Goal: Transaction & Acquisition: Purchase product/service

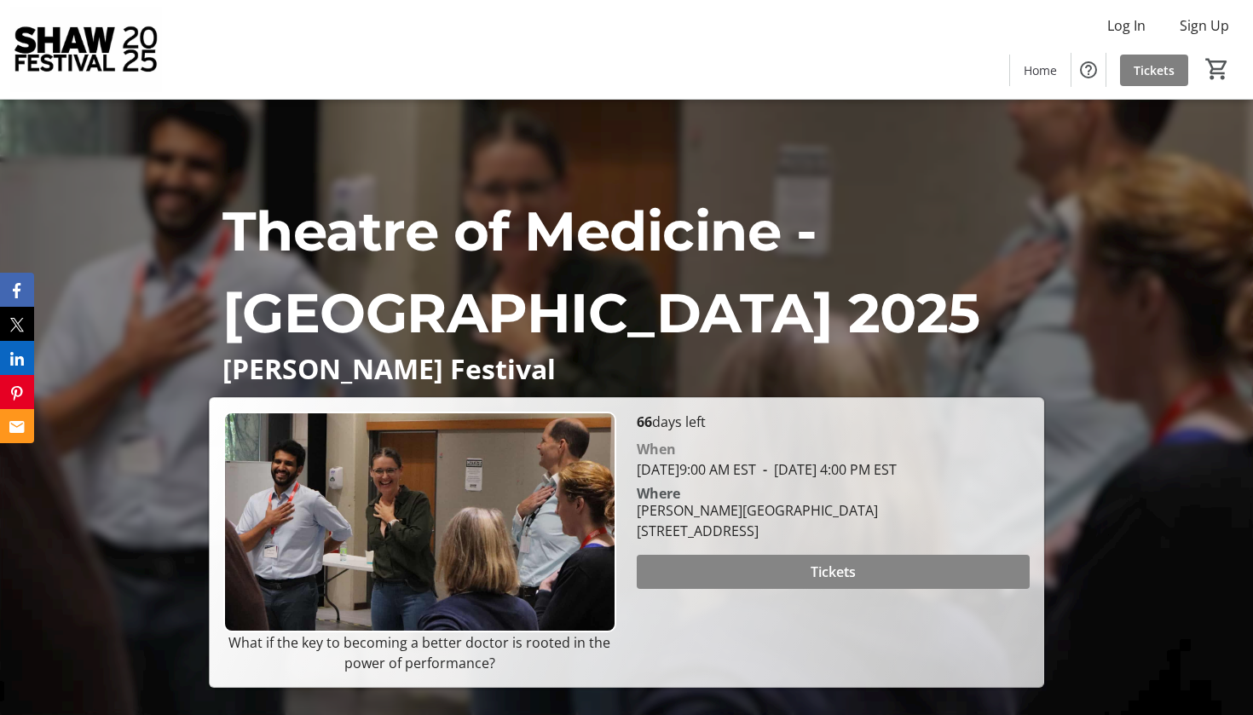
click at [791, 593] on span at bounding box center [833, 572] width 393 height 41
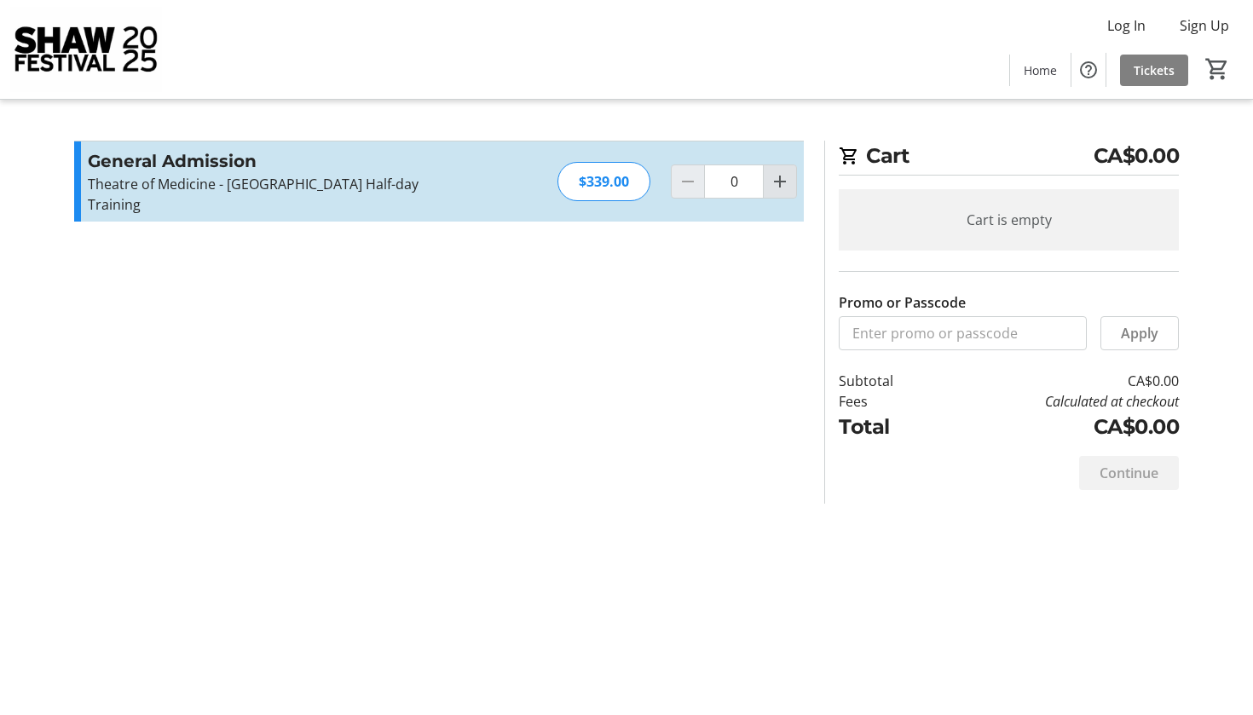
click at [780, 177] on mat-icon "Increment by one" at bounding box center [780, 181] width 20 height 20
type input "1"
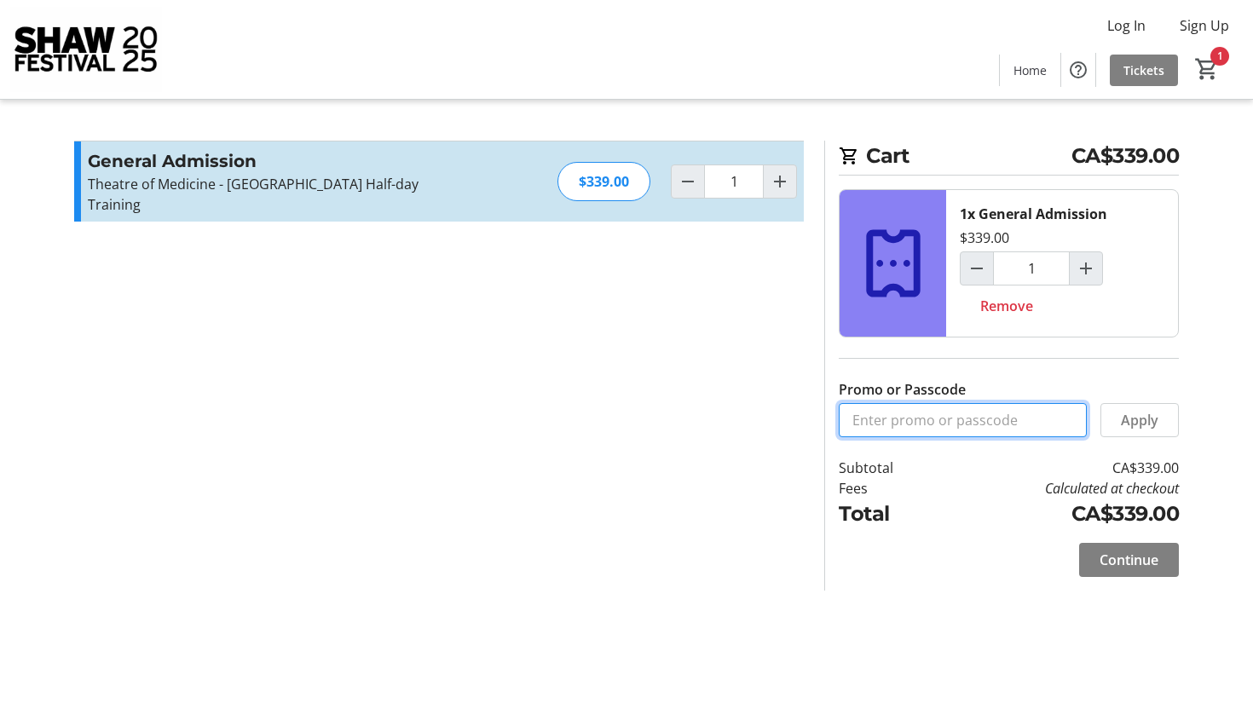
click at [989, 426] on input "Promo or Passcode" at bounding box center [963, 420] width 248 height 34
click at [1126, 566] on span "Continue" at bounding box center [1129, 560] width 59 height 20
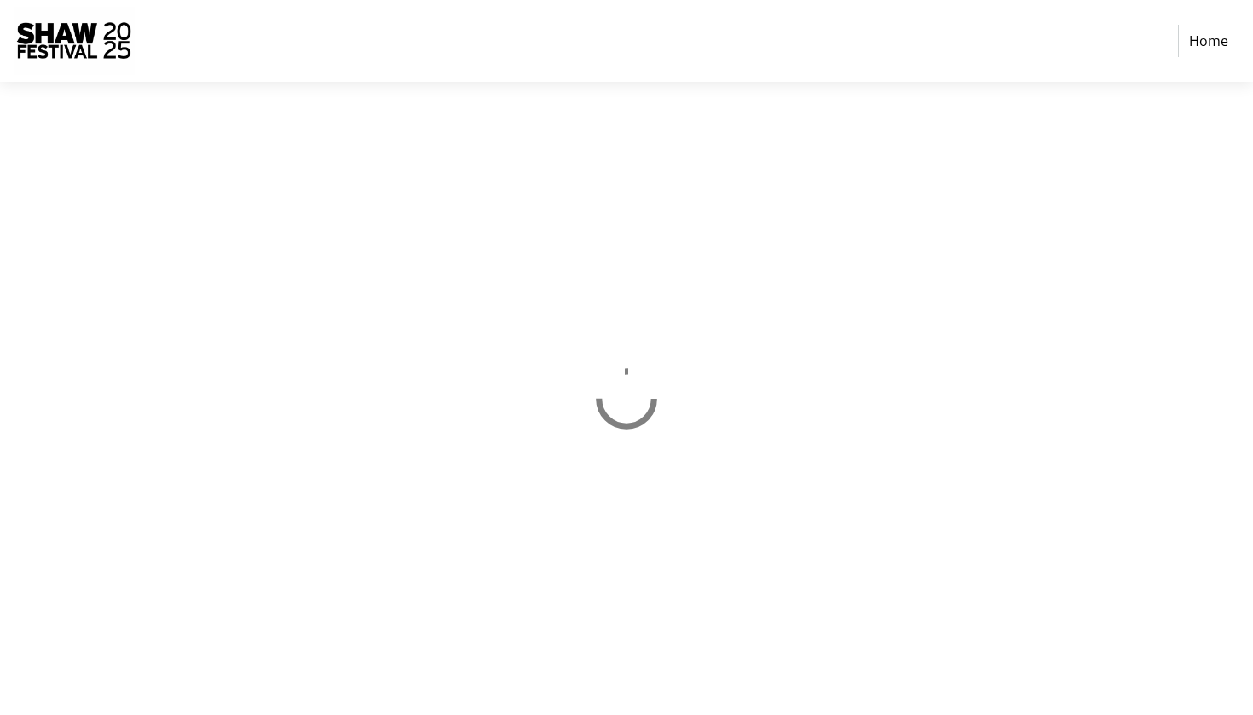
select select "CA"
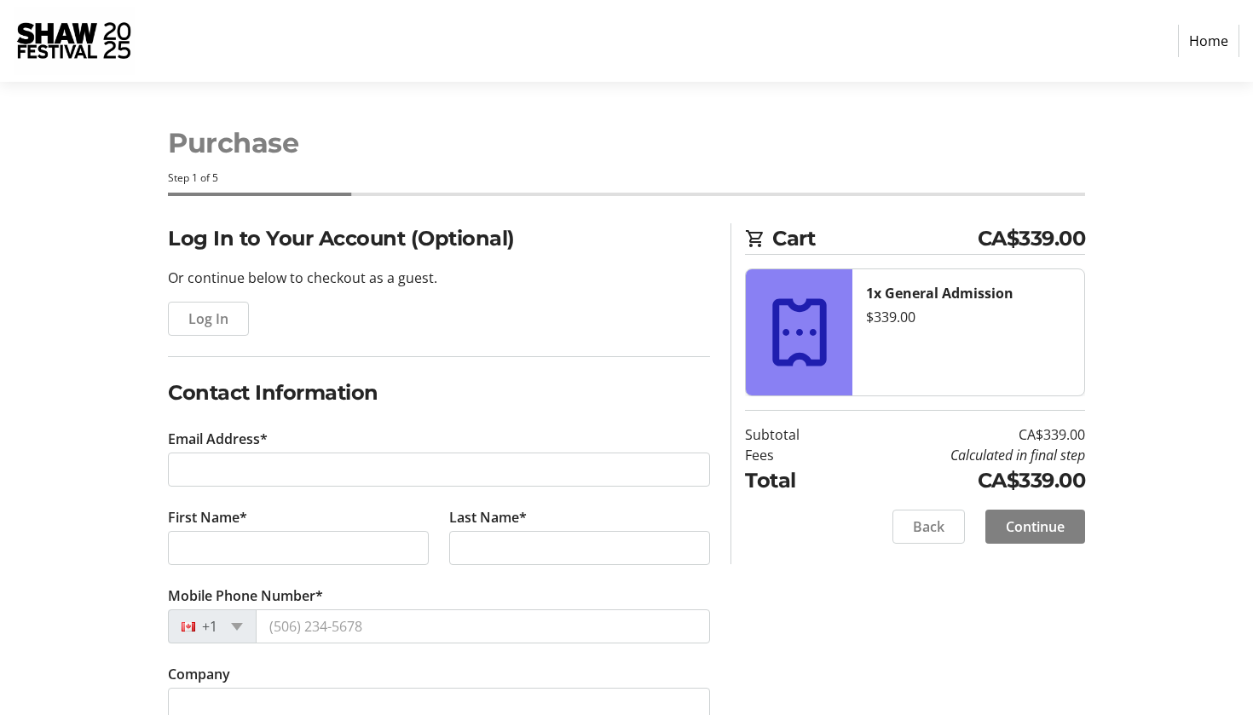
click at [610, 451] on tr-form-field "Email Address*" at bounding box center [439, 468] width 542 height 78
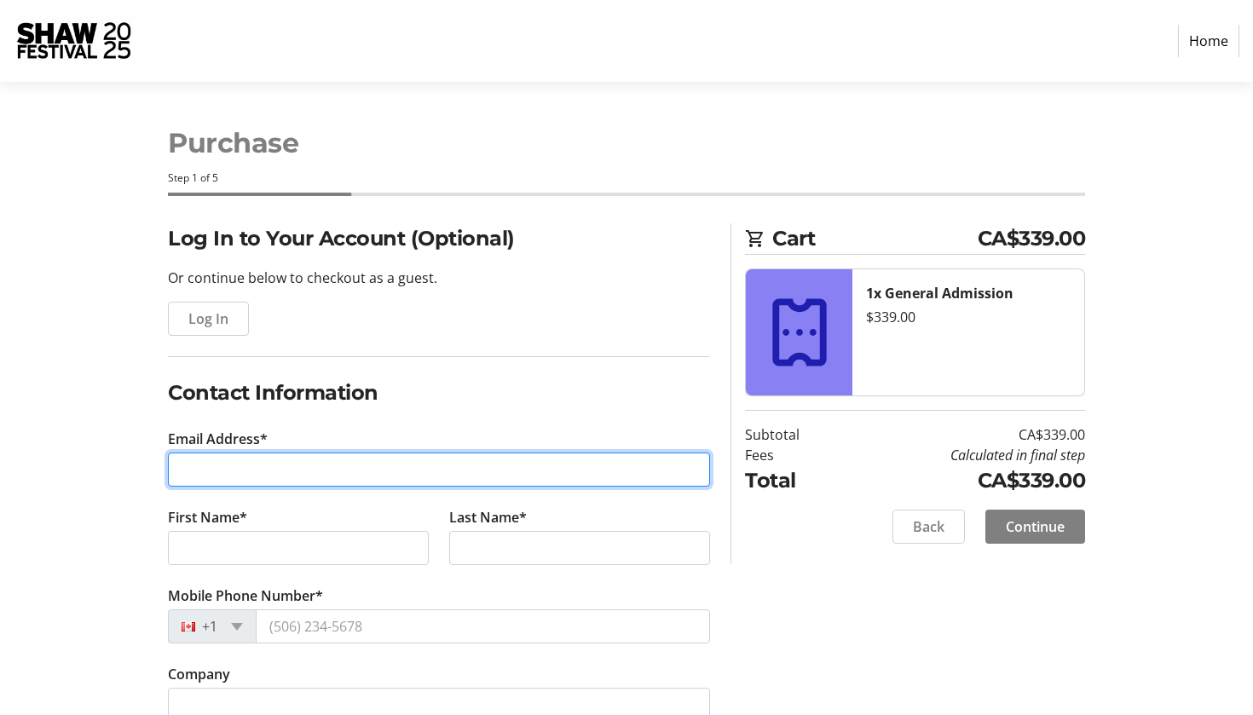
click at [288, 479] on input "Email Address*" at bounding box center [439, 470] width 542 height 34
type input "[EMAIL_ADDRESS][DOMAIN_NAME]"
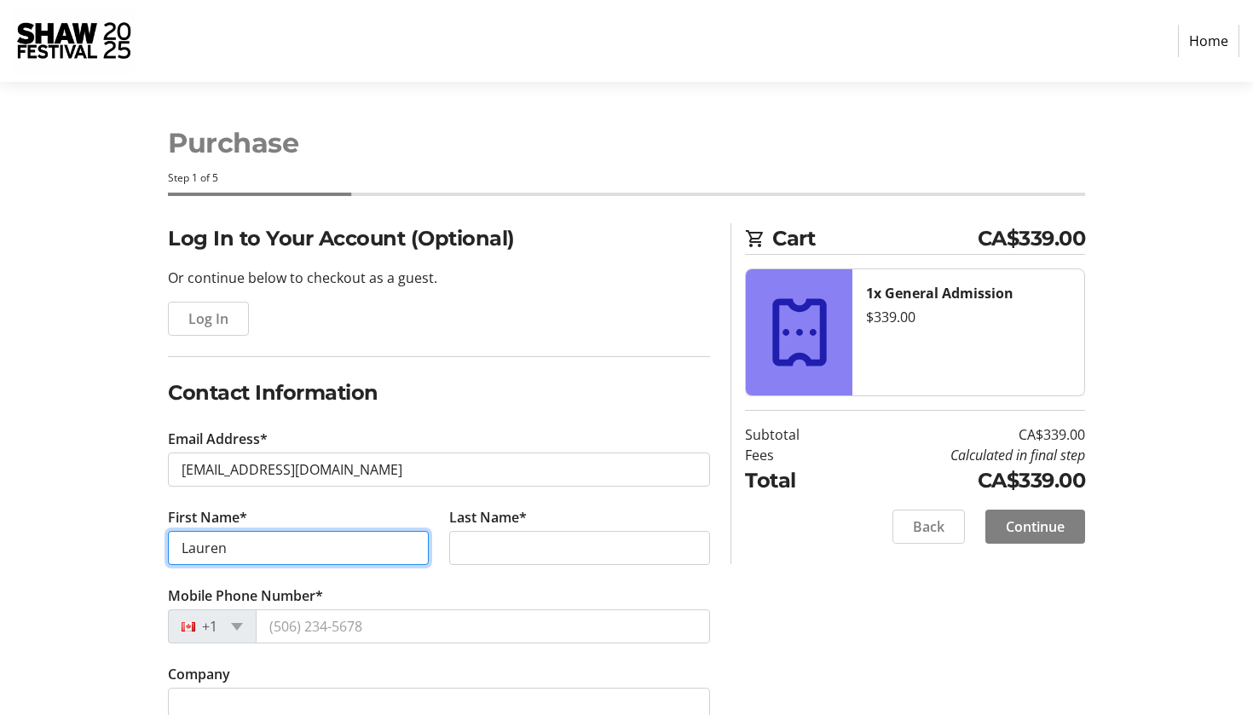
type input "Lauren"
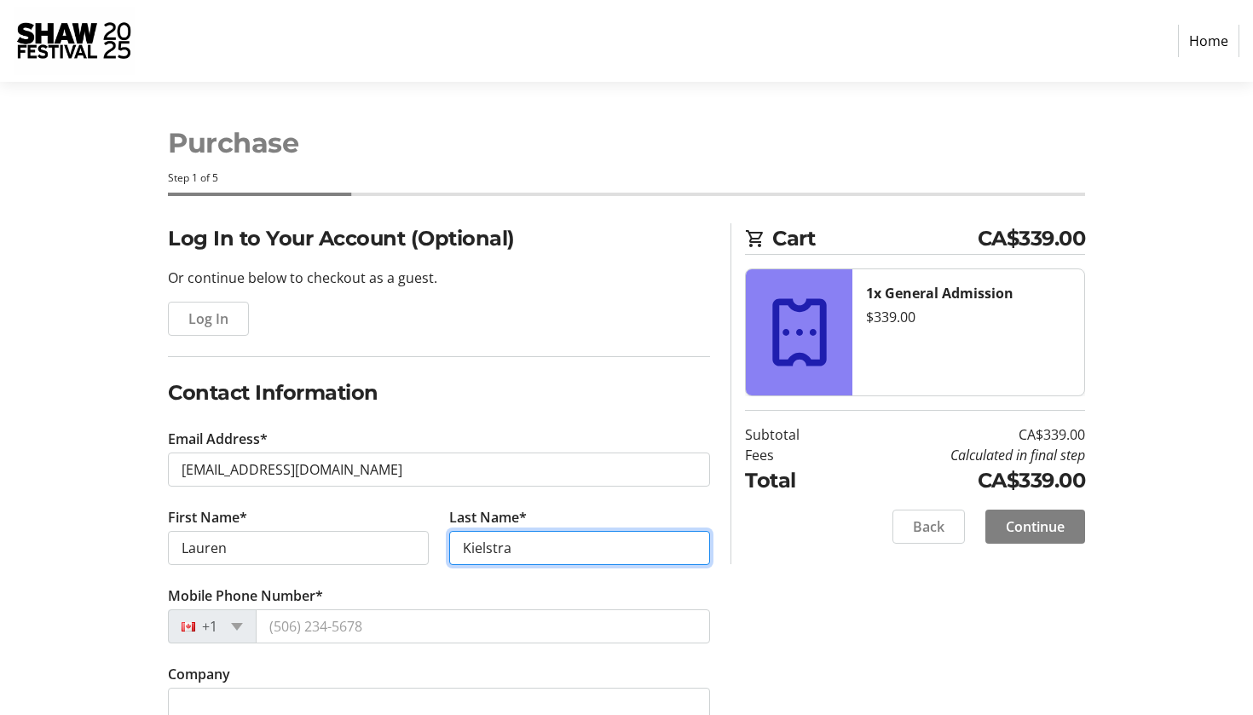
type input "Kielstra"
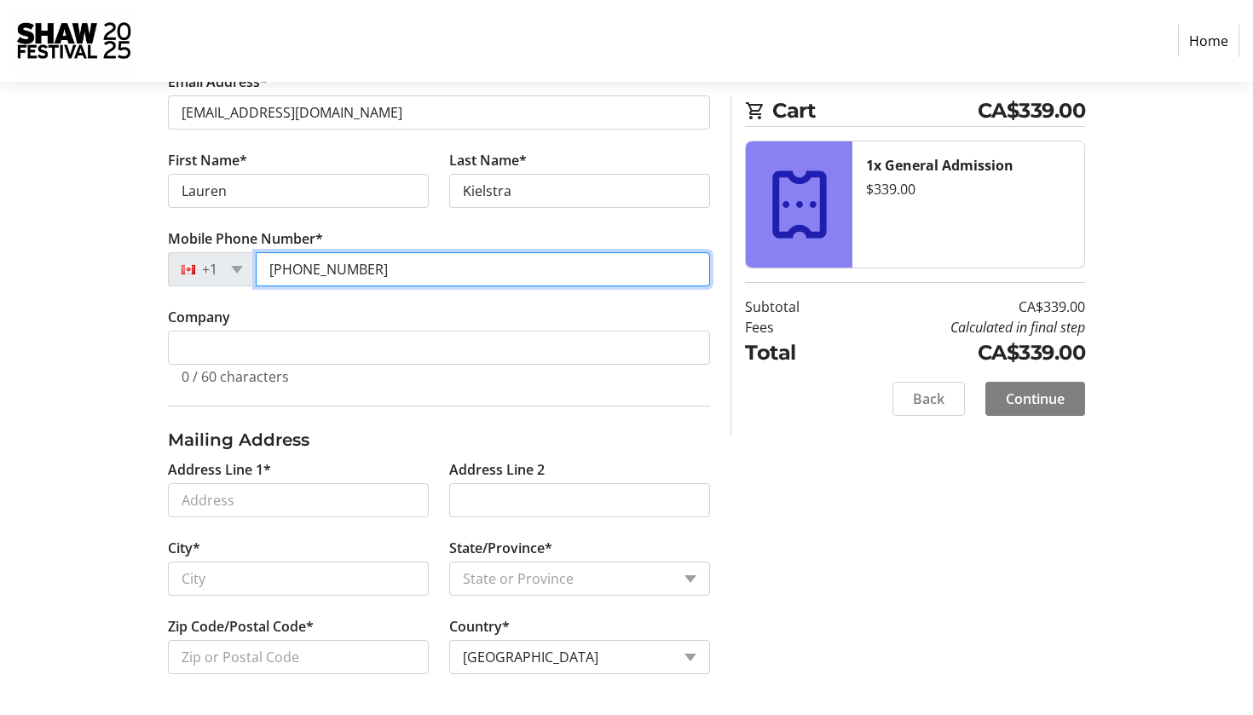
scroll to position [357, 0]
type input "[PHONE_NUMBER]"
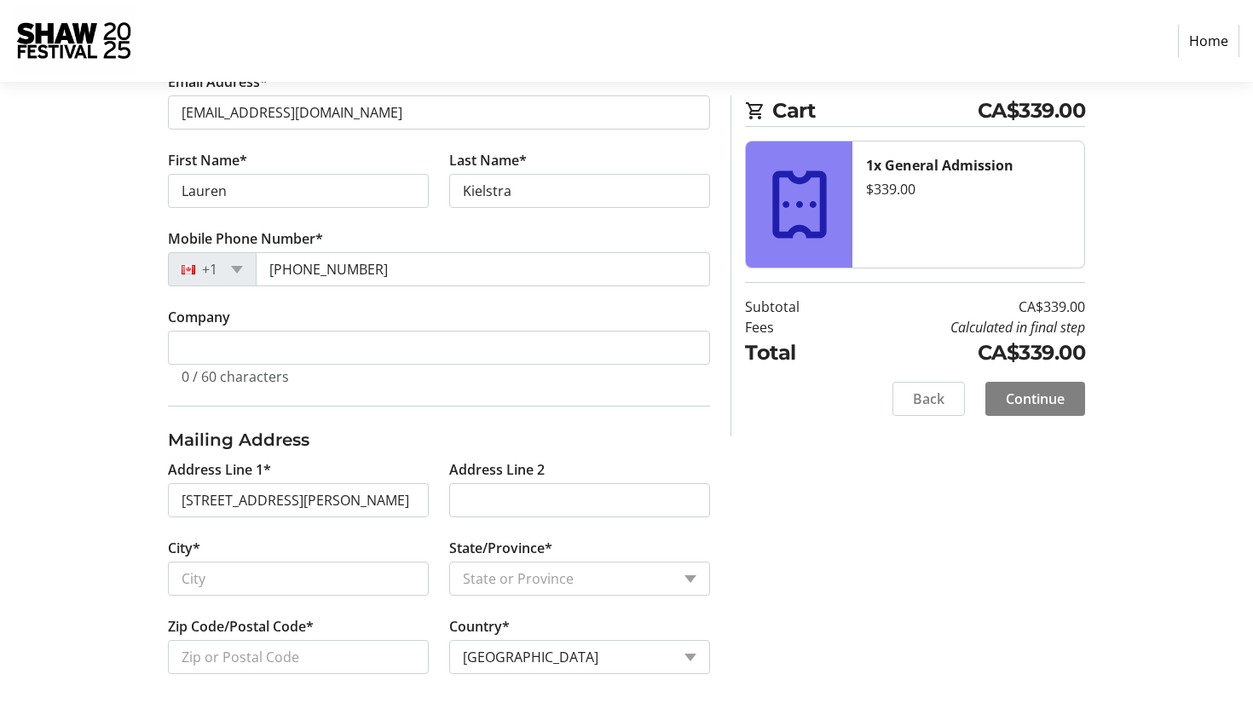
type input "40 Westbrier [PERSON_NAME]"
type input "Brantford"
select select "ON"
type input "N3R 5W1"
click at [1061, 391] on span "Continue" at bounding box center [1035, 399] width 59 height 20
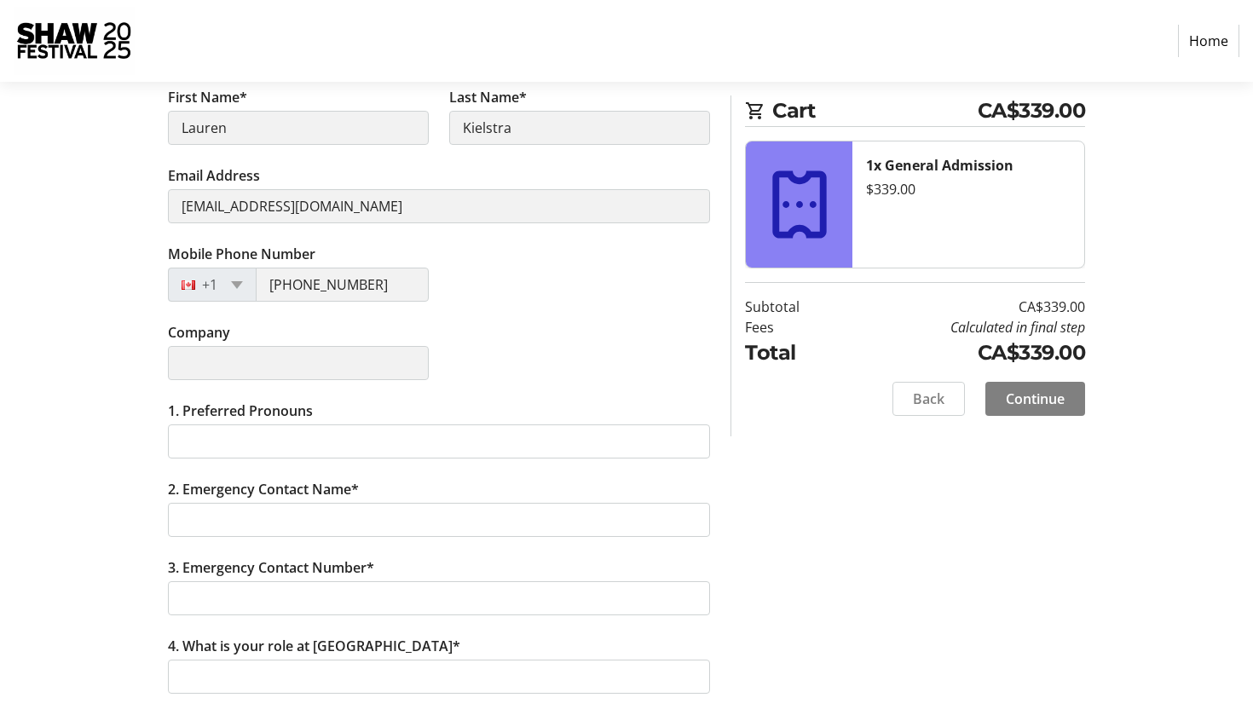
scroll to position [313, 0]
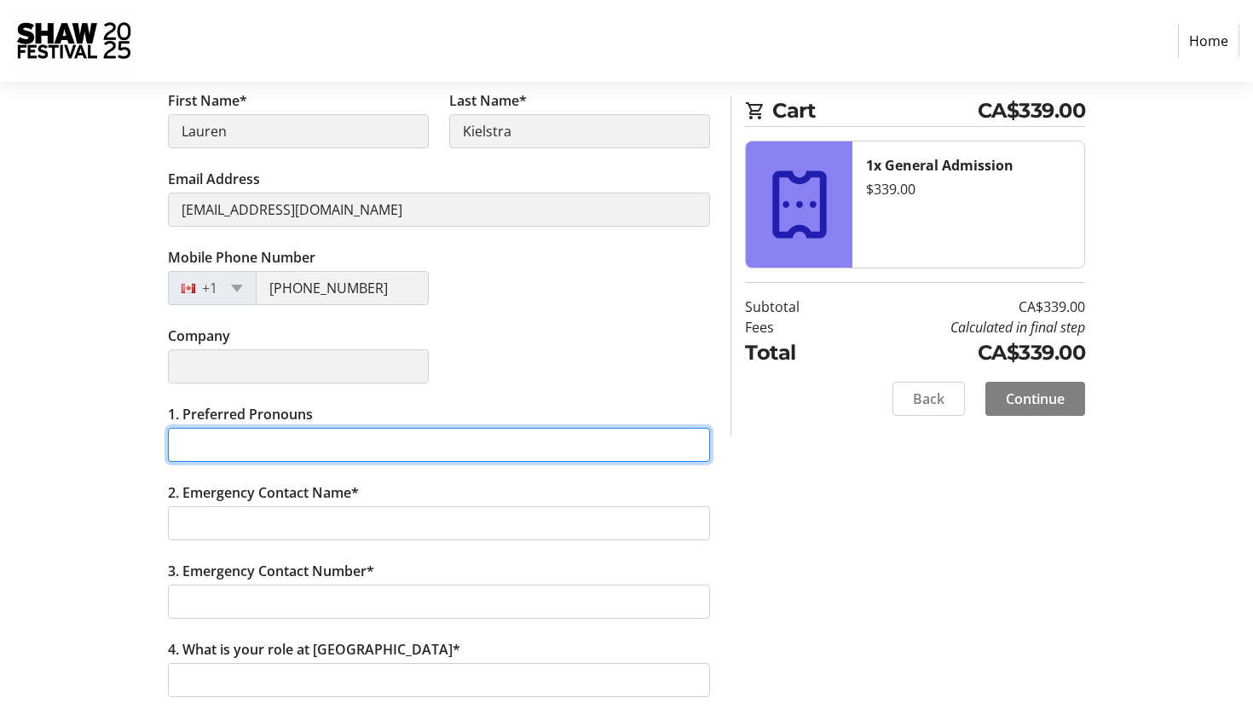
click at [367, 449] on input "1. Preferred Pronouns" at bounding box center [439, 445] width 542 height 34
type input "She/Her"
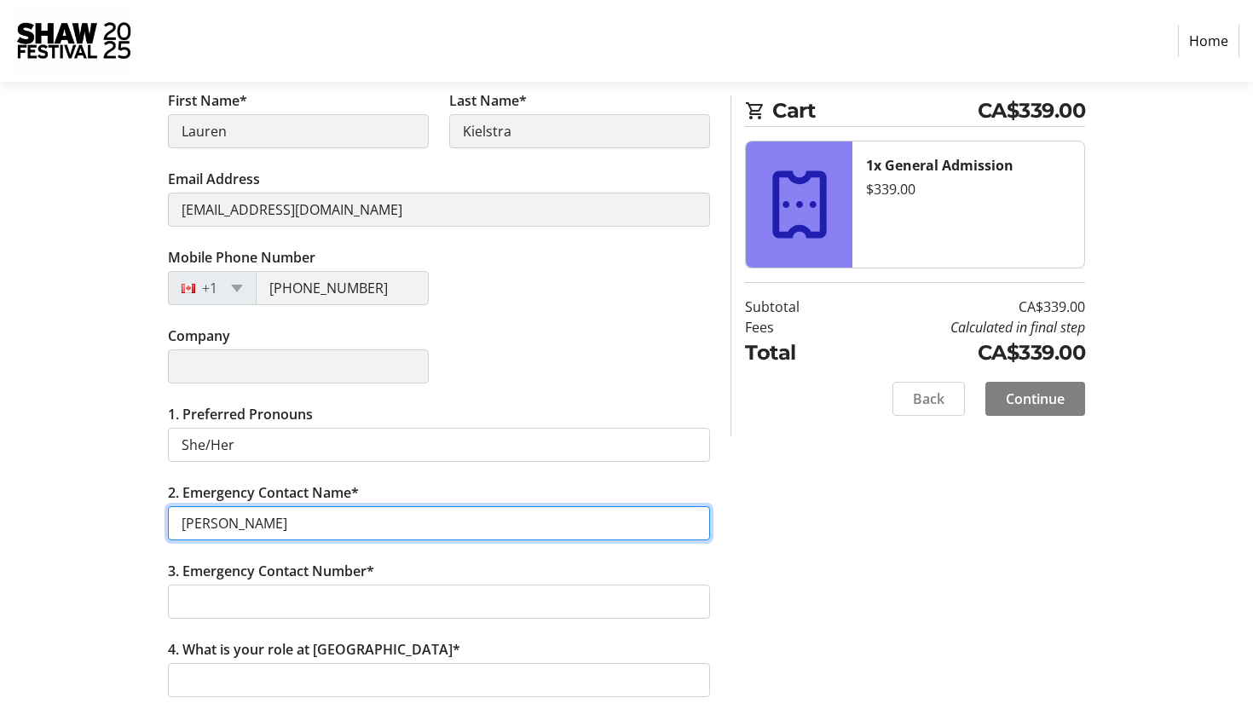
type input "[PERSON_NAME]"
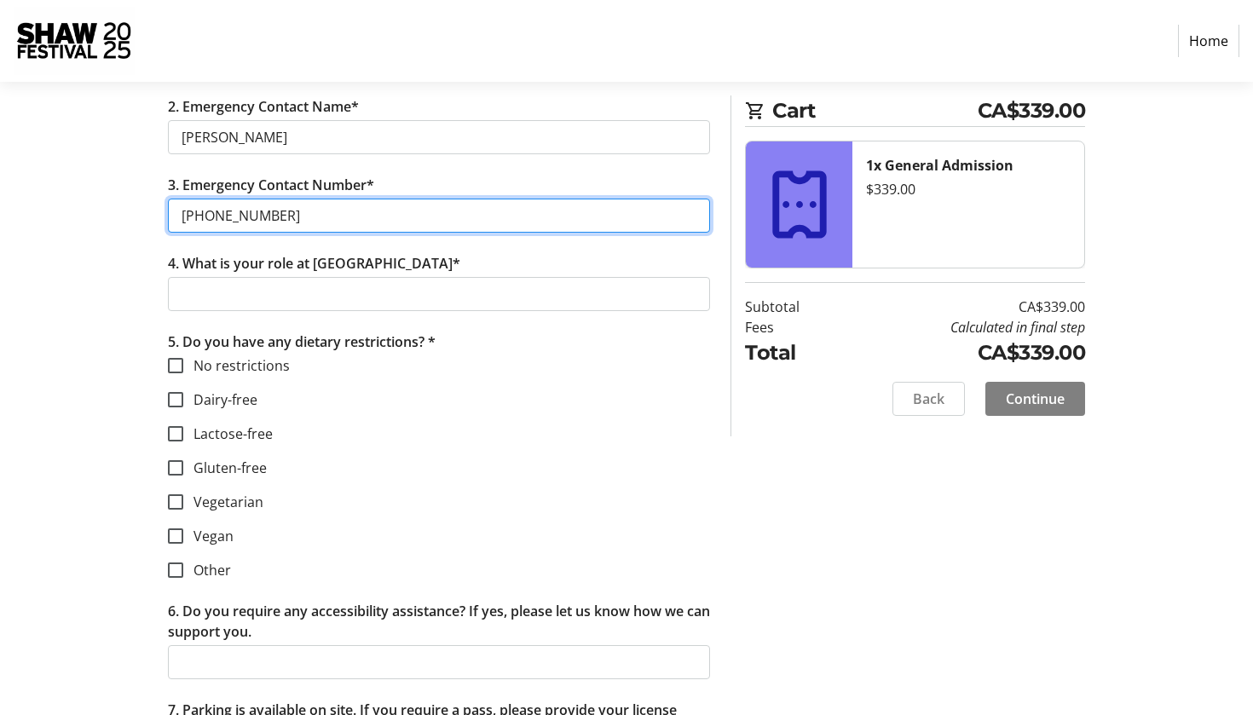
scroll to position [733, 0]
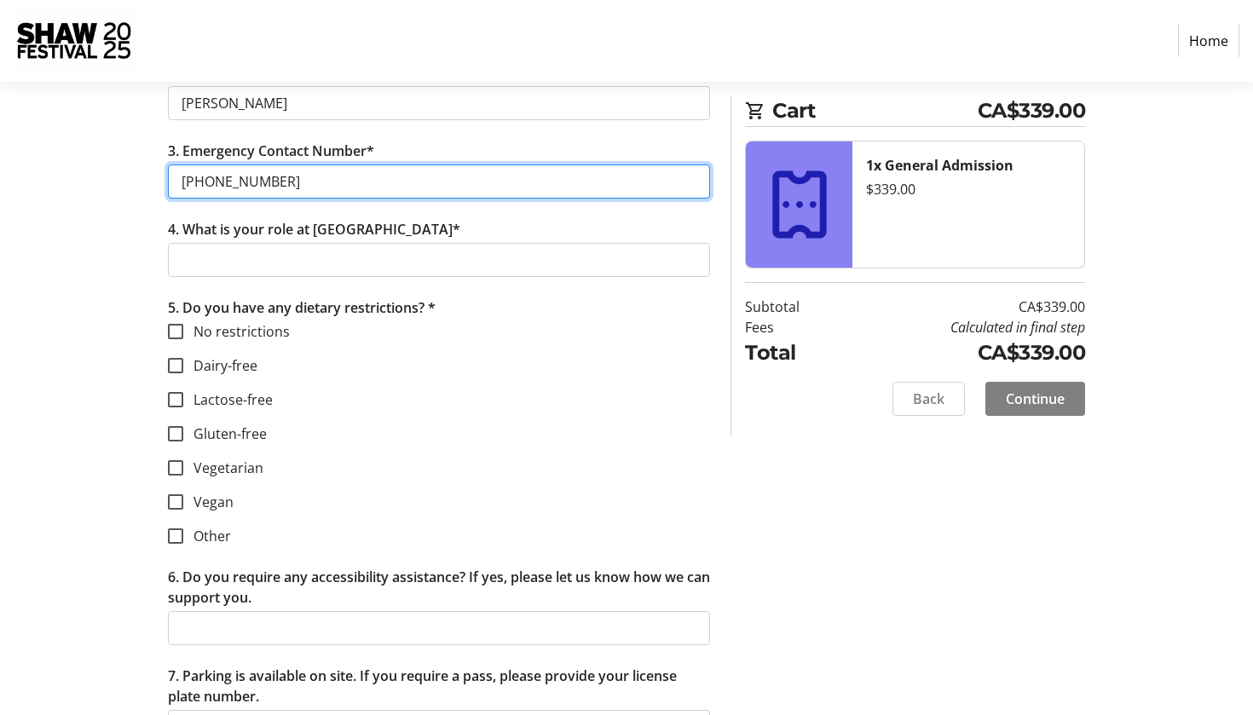
type input "[PHONE_NUMBER]"
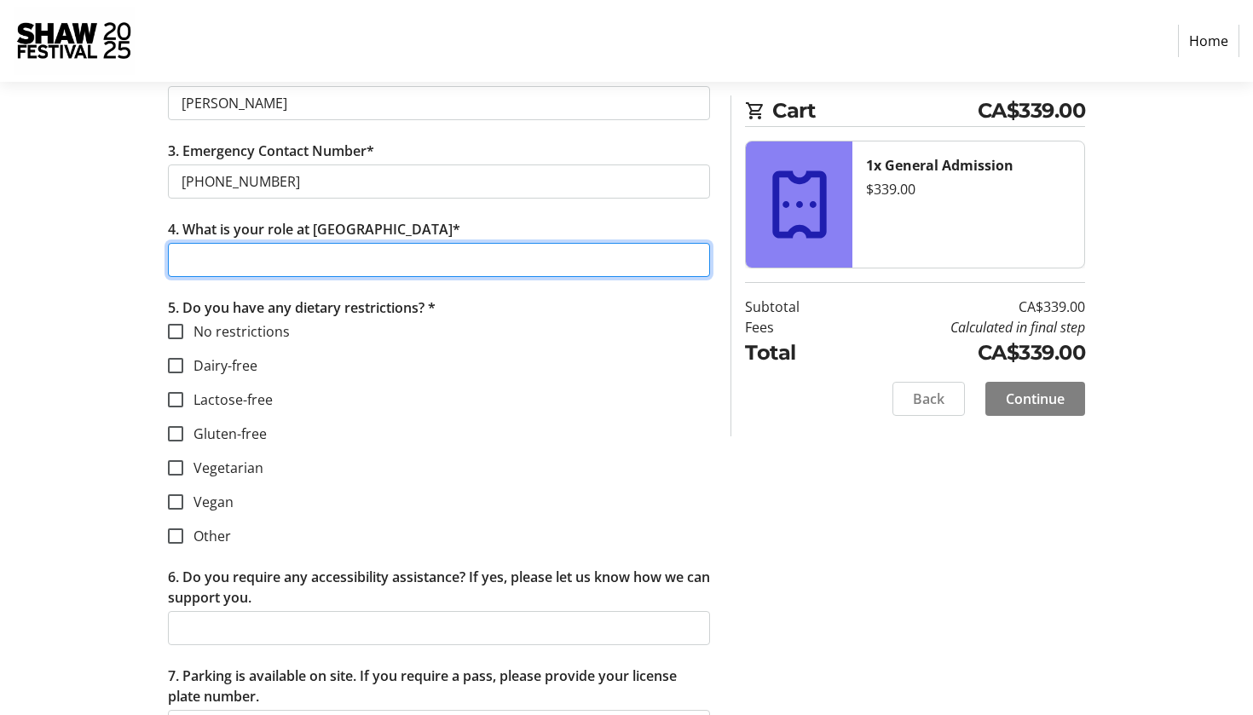
click at [352, 261] on input "4. What is your role at [GEOGRAPHIC_DATA]*" at bounding box center [439, 260] width 542 height 34
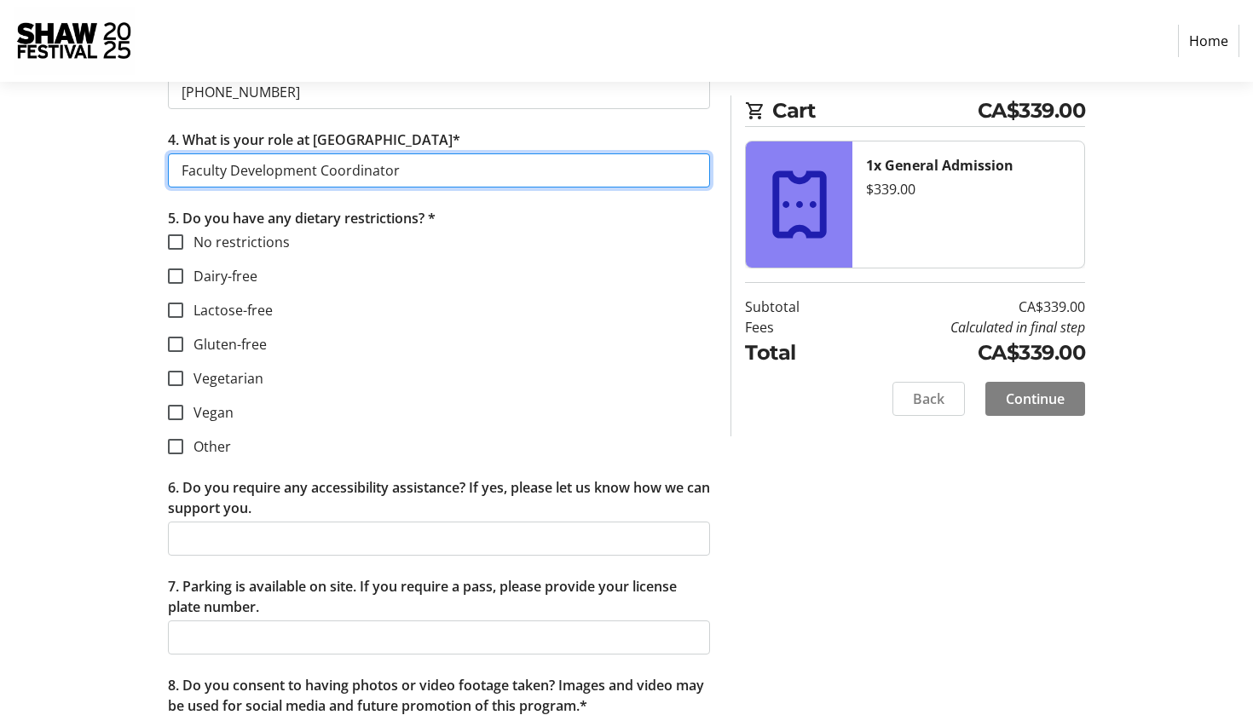
scroll to position [830, 0]
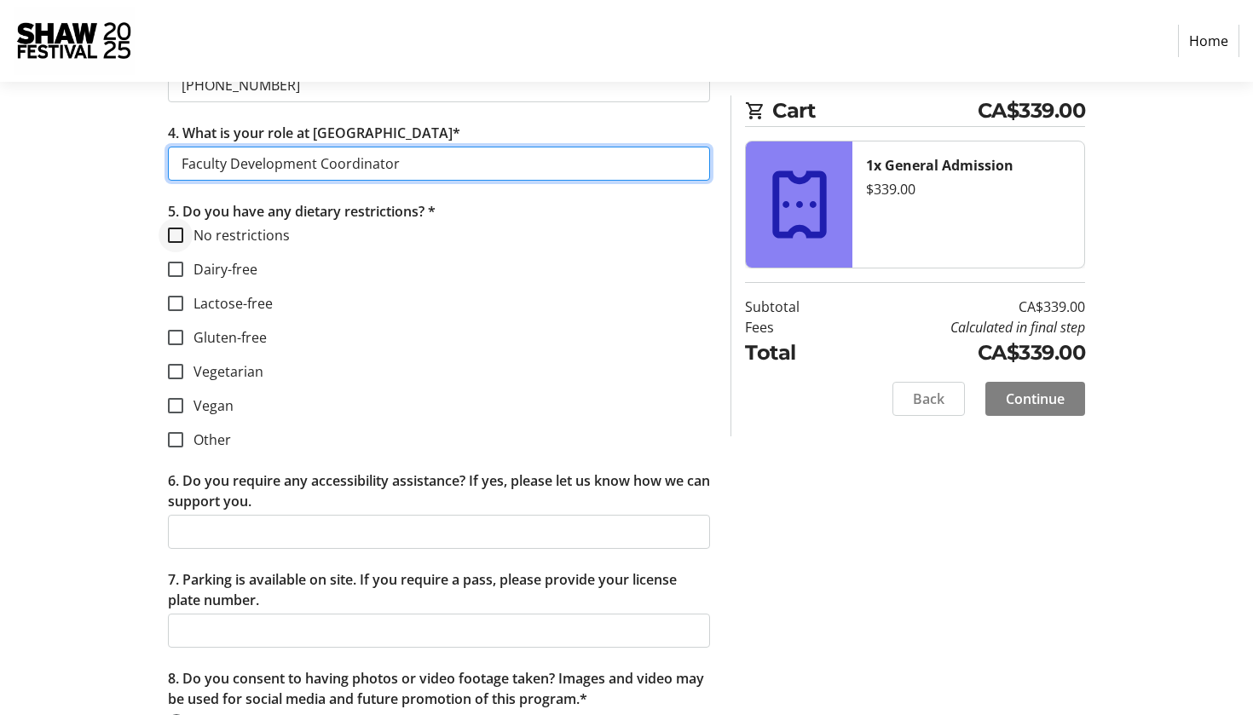
type input "Faculty Development Coordinator"
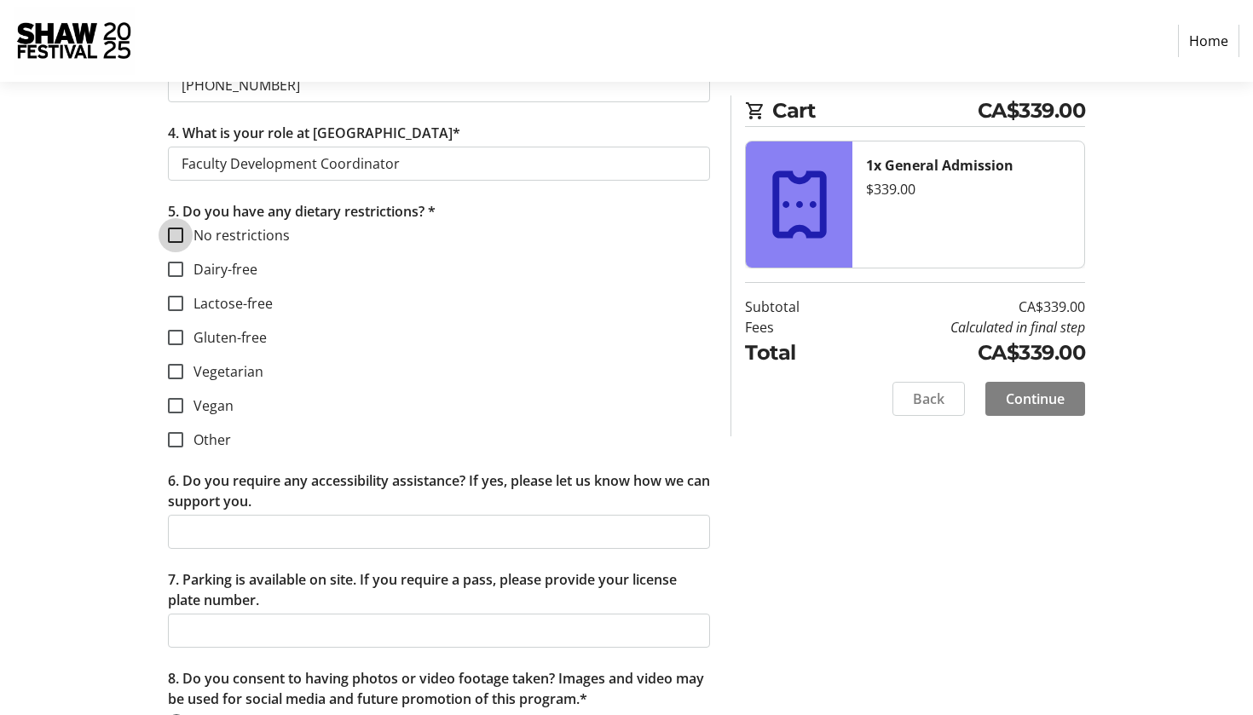
click at [177, 234] on input "No restrictions" at bounding box center [175, 235] width 15 height 15
checkbox input "true"
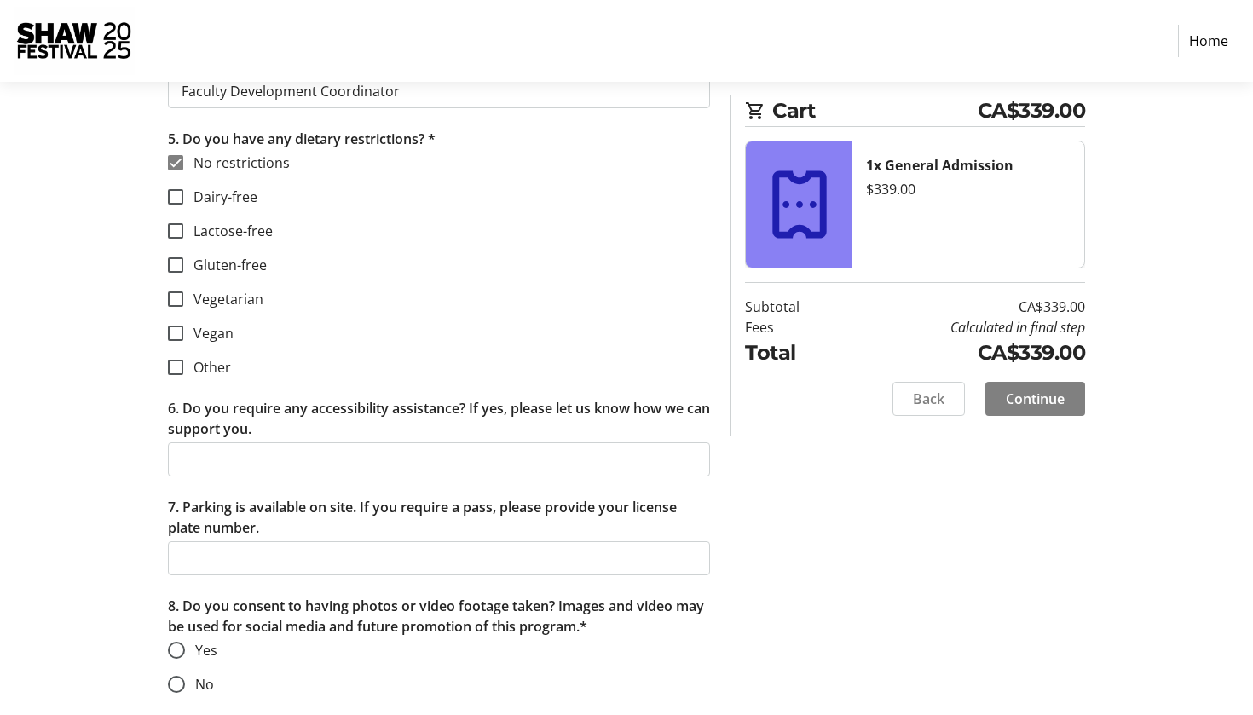
scroll to position [902, 0]
click at [222, 359] on label "Other" at bounding box center [207, 367] width 48 height 20
click at [183, 360] on input "Other" at bounding box center [175, 367] width 15 height 15
checkbox input "true"
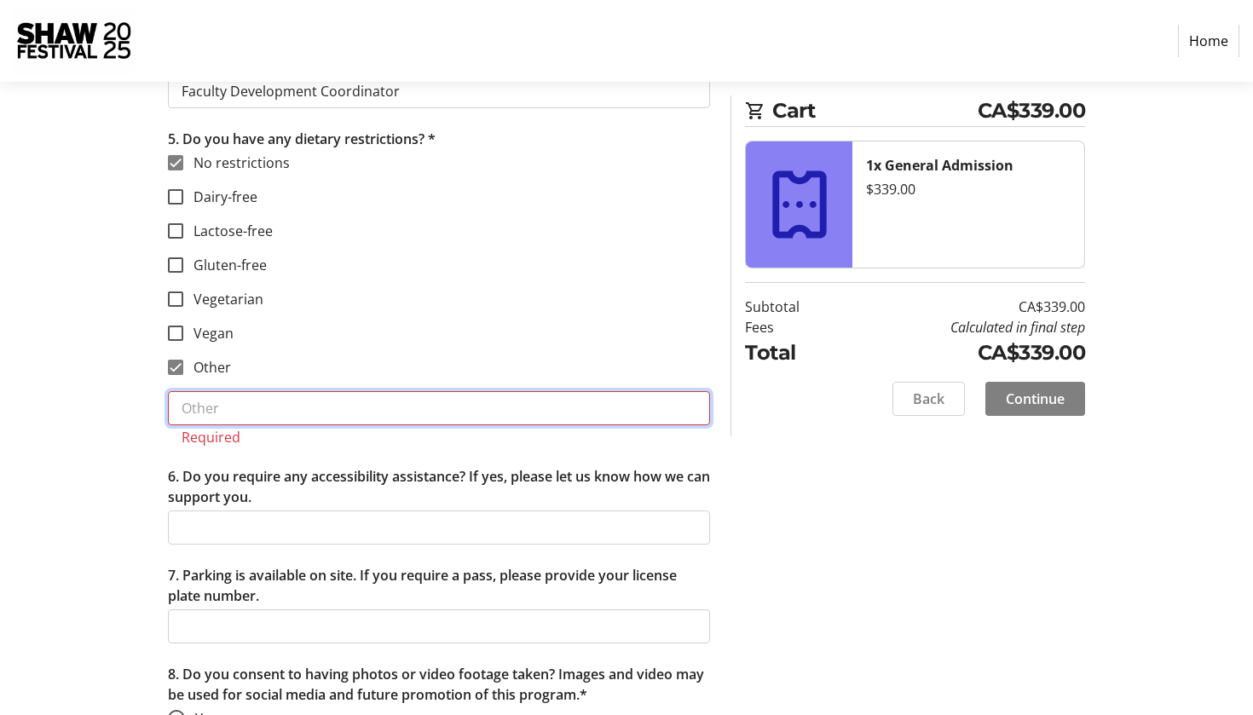
click at [234, 414] on input "text" at bounding box center [439, 408] width 542 height 34
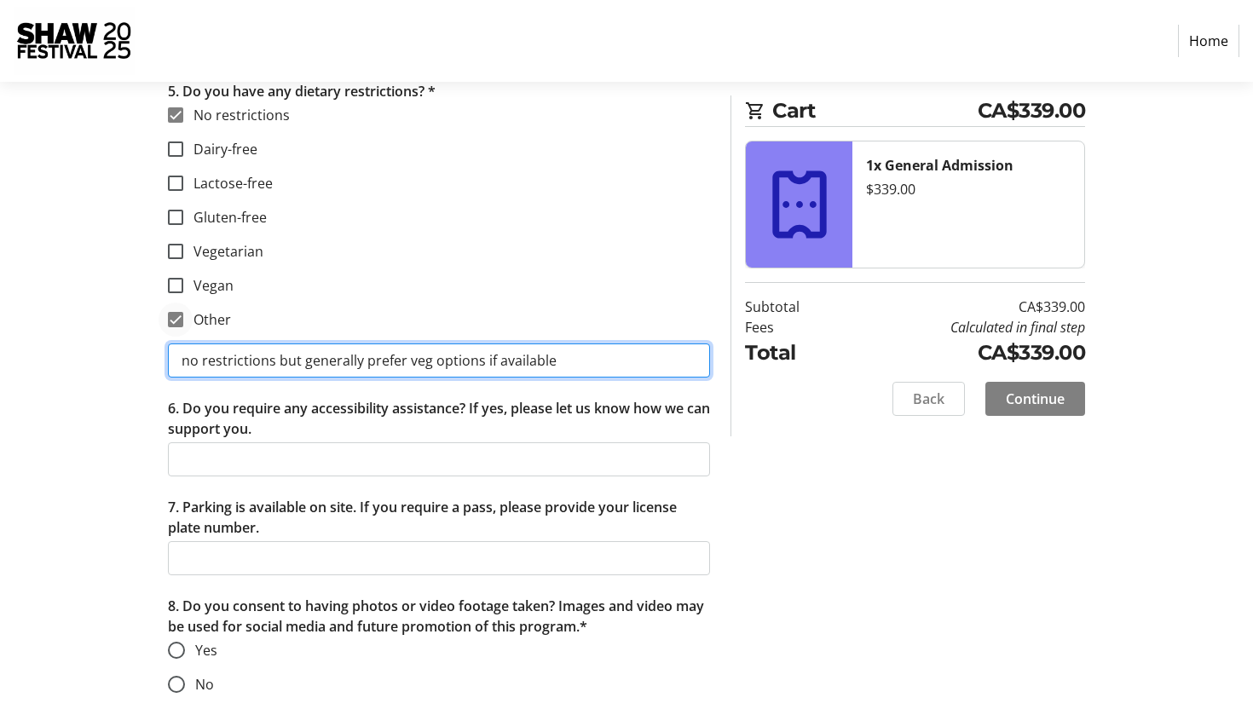
type input "no restrictions but generally prefer veg options if available"
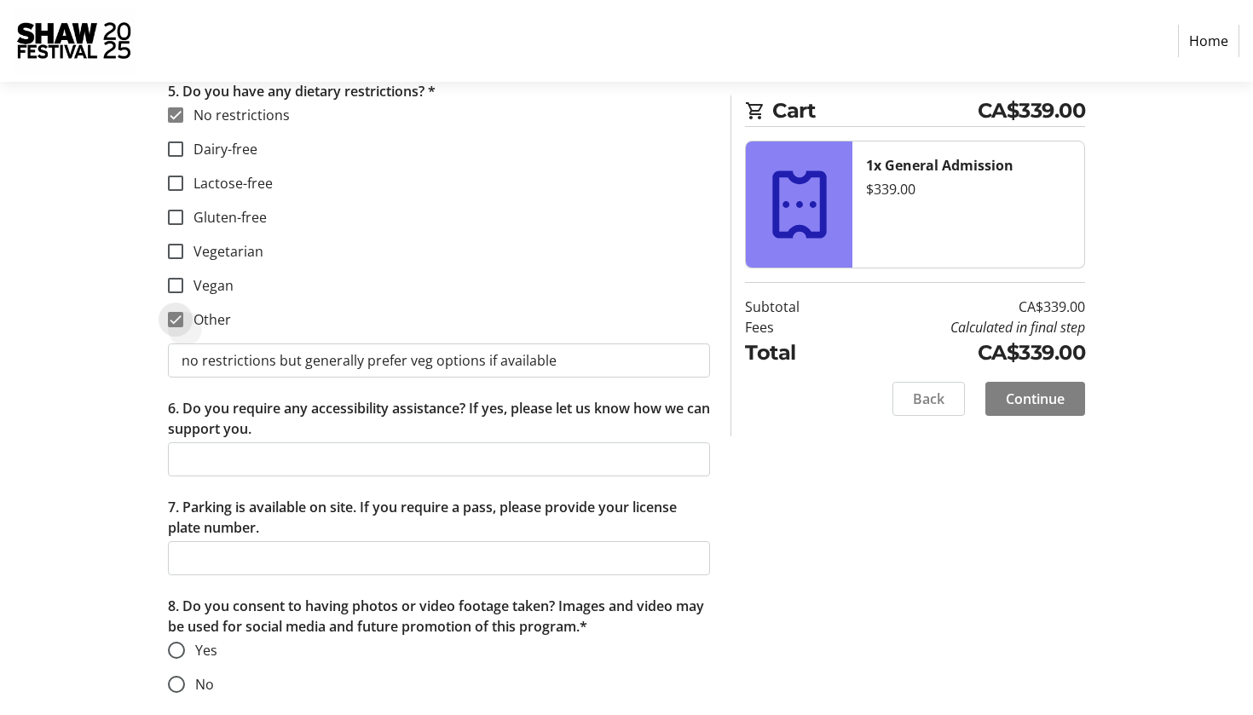
click at [180, 321] on input "Other" at bounding box center [175, 319] width 15 height 15
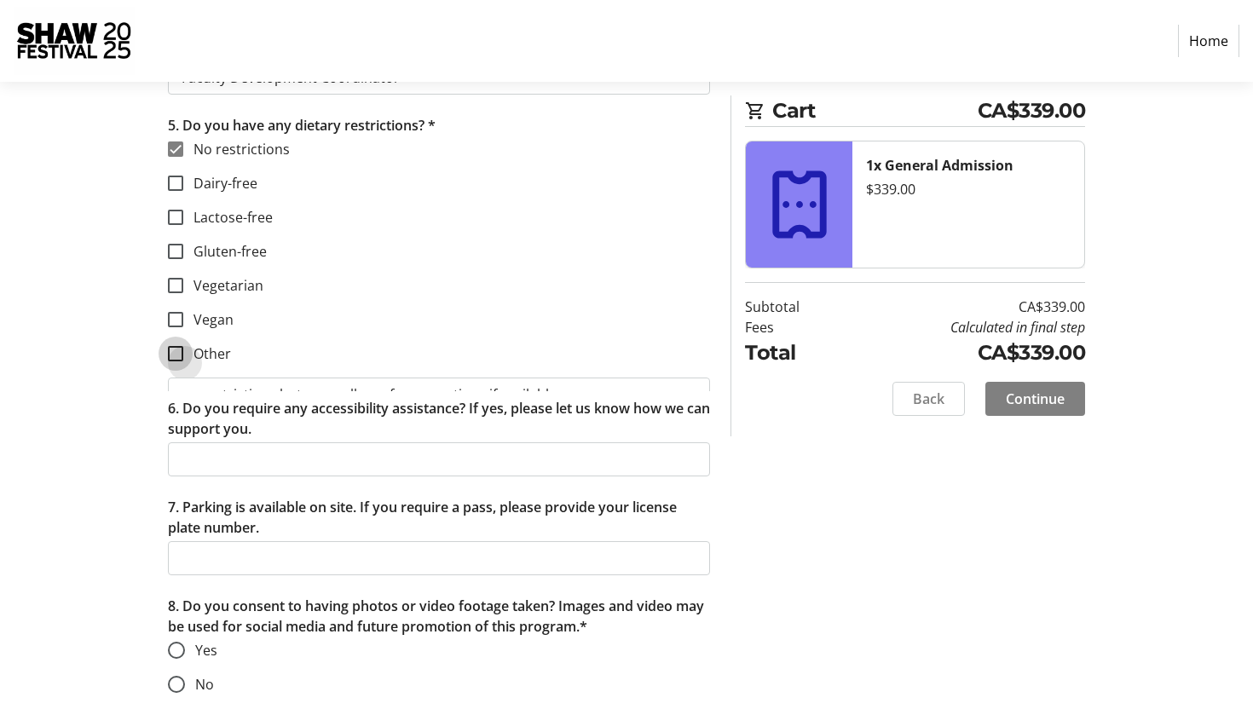
checkbox input "false"
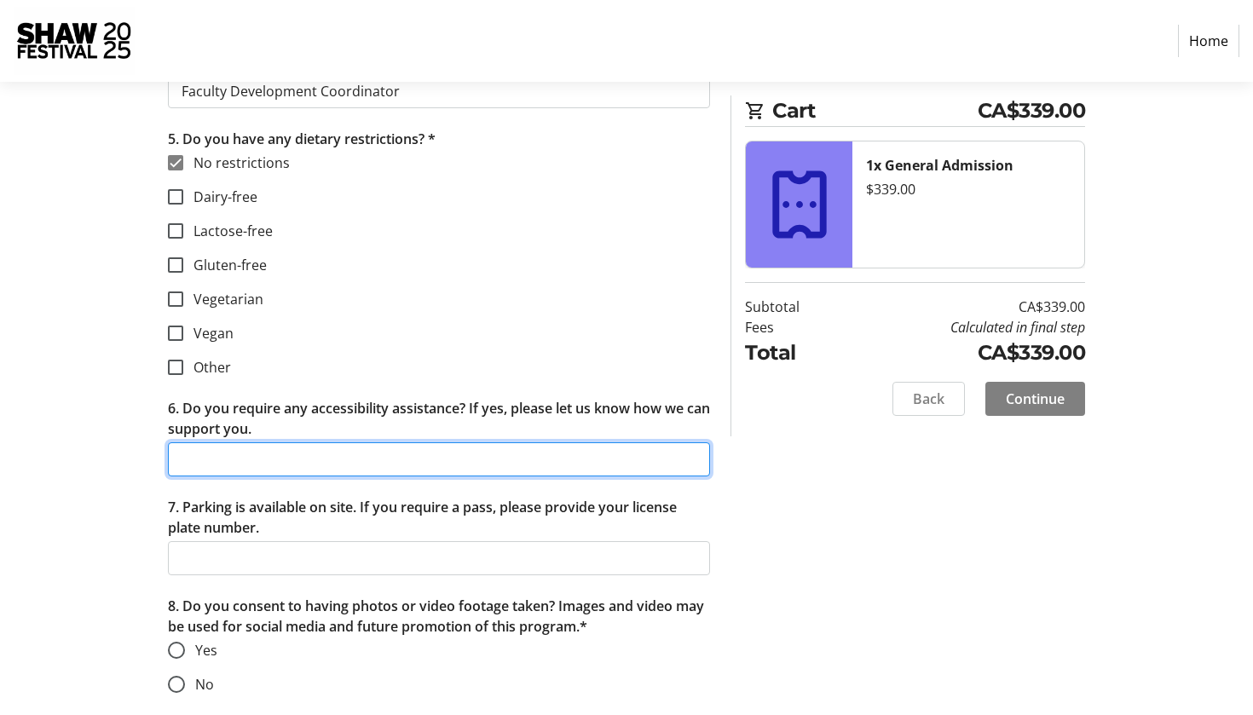
click at [286, 460] on input "6. Do you require any accessibility assistance? If yes, please let us know how …" at bounding box center [439, 460] width 542 height 34
type input "no"
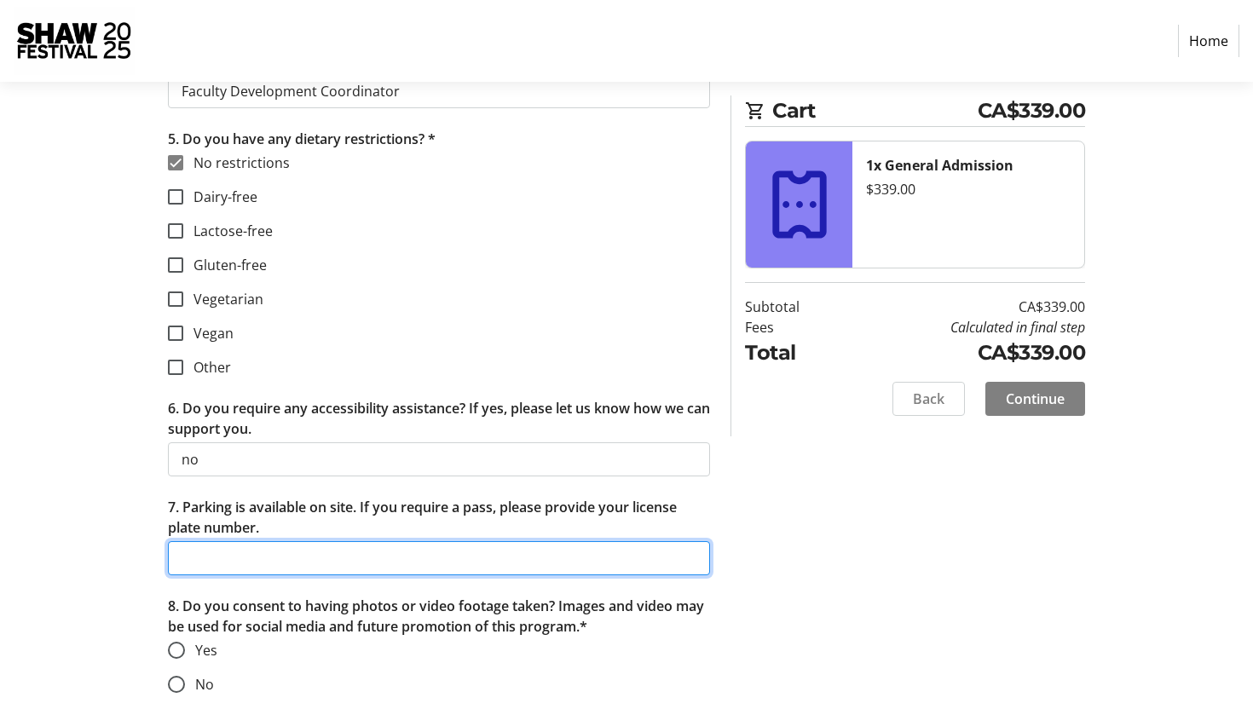
click at [281, 555] on input "7. Parking is available on site. If you require a pass, please provide your lic…" at bounding box center [439, 558] width 542 height 34
type input "DDYA194"
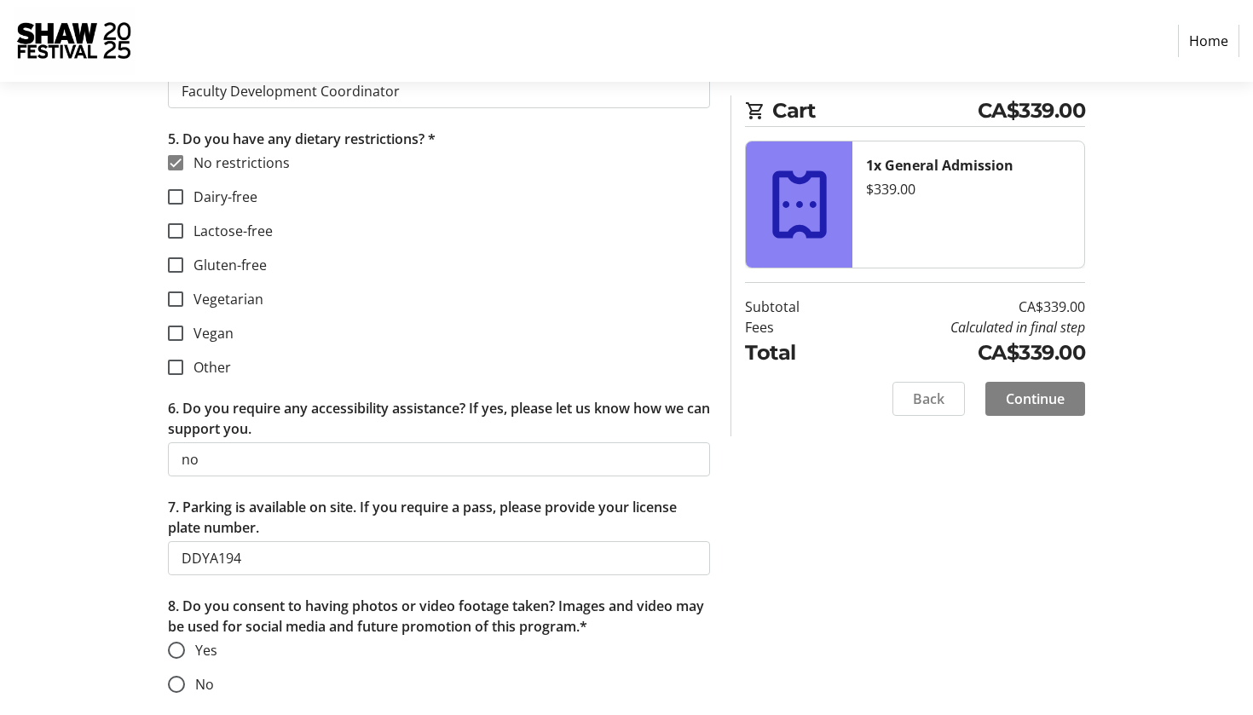
click at [338, 657] on mat-radio-button "Yes" at bounding box center [439, 650] width 542 height 20
click at [177, 651] on input "Yes" at bounding box center [176, 650] width 17 height 17
radio input "true"
click at [1021, 400] on span "Continue" at bounding box center [1035, 399] width 59 height 20
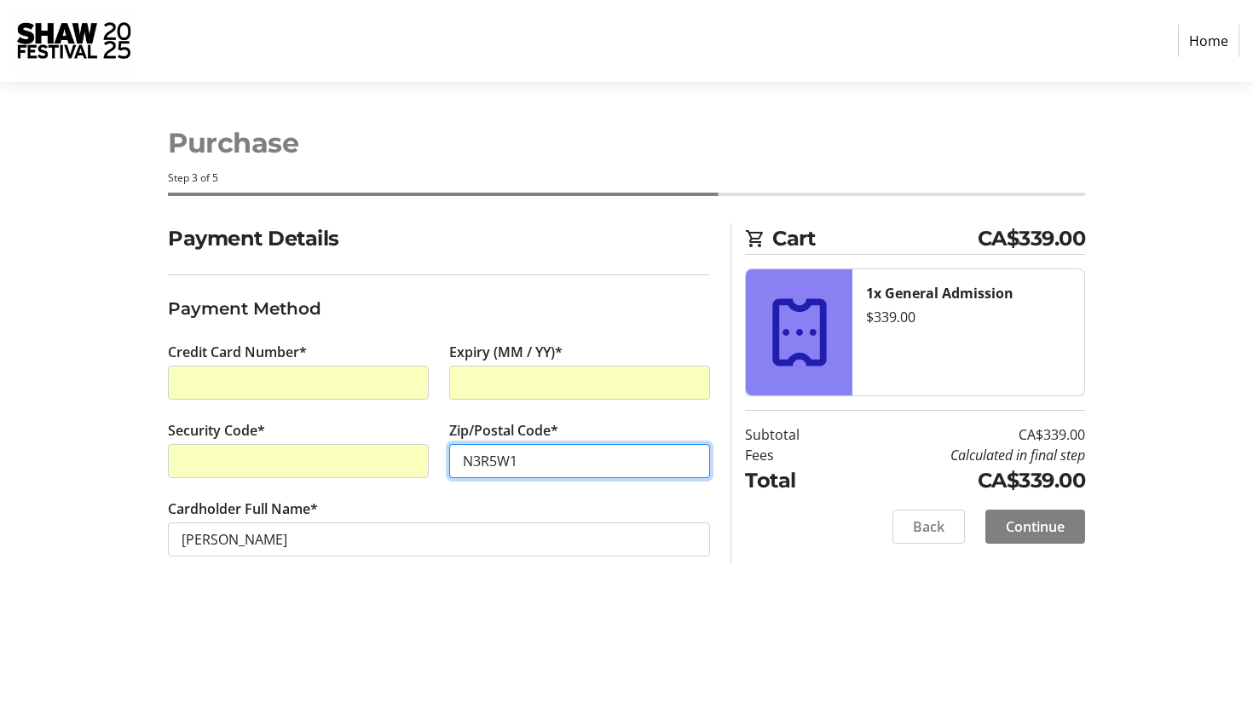
type input "N3R5W1"
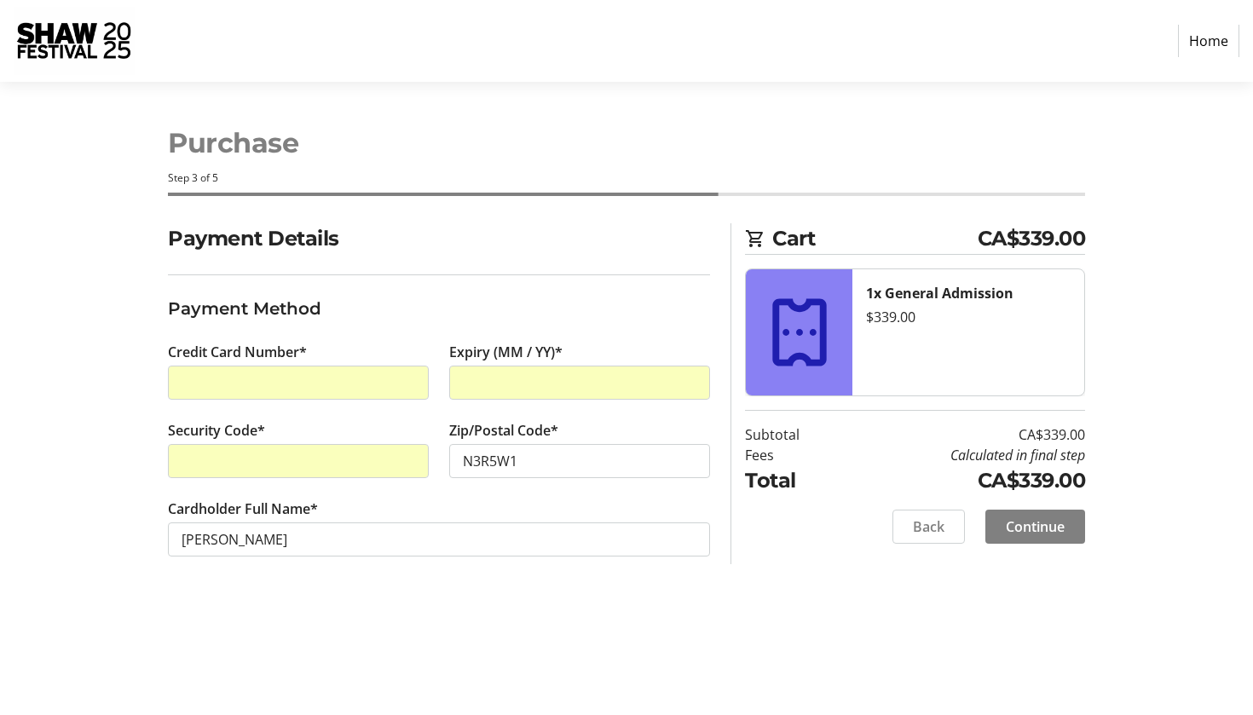
click at [958, 601] on div "Purchase Step 3 of 5 Cart CA$339.00 1x General Admission $339.00 Subtotal CA$33…" at bounding box center [627, 399] width 1126 height 634
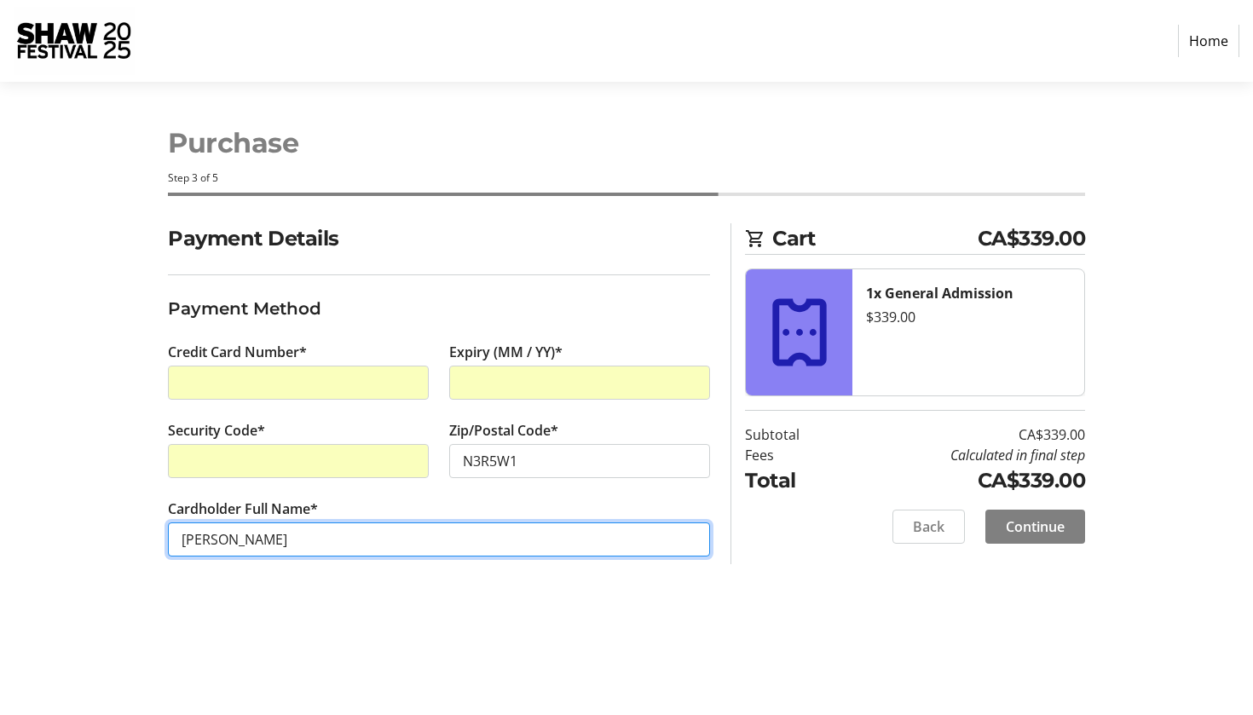
click at [458, 537] on input "[PERSON_NAME]" at bounding box center [439, 540] width 542 height 34
type input "[PERSON_NAME]"
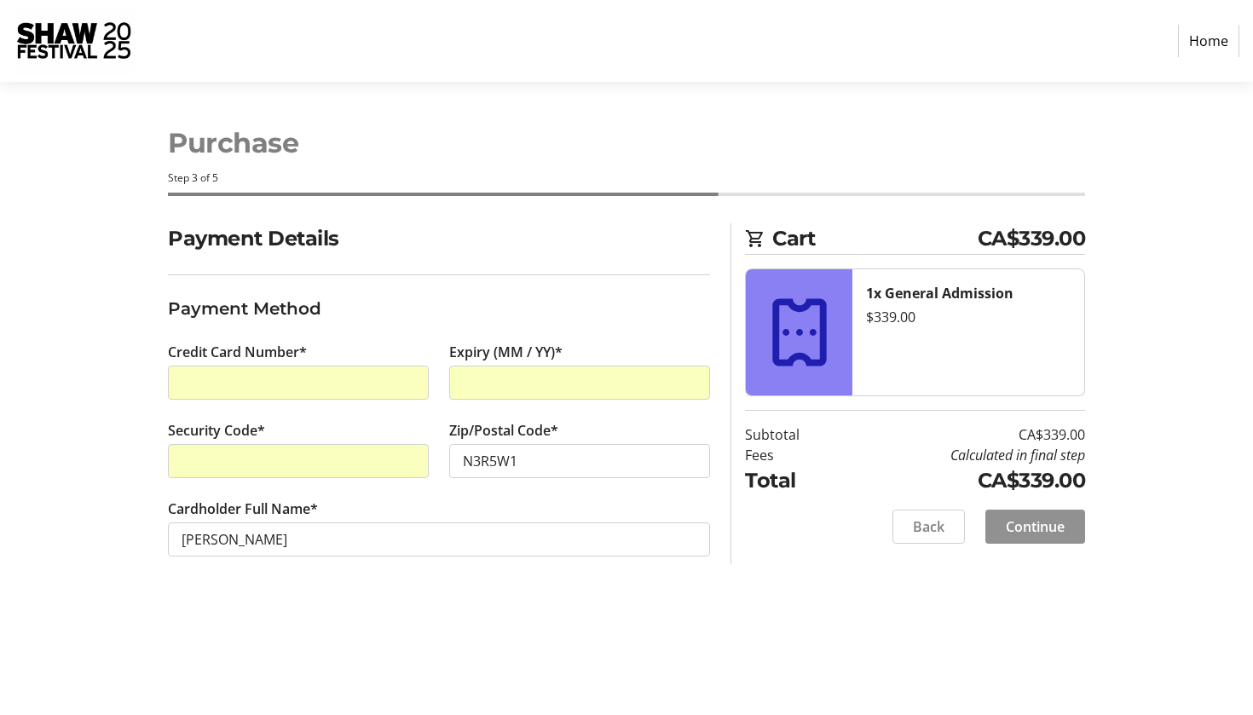
click at [1027, 530] on span "Continue" at bounding box center [1035, 527] width 59 height 20
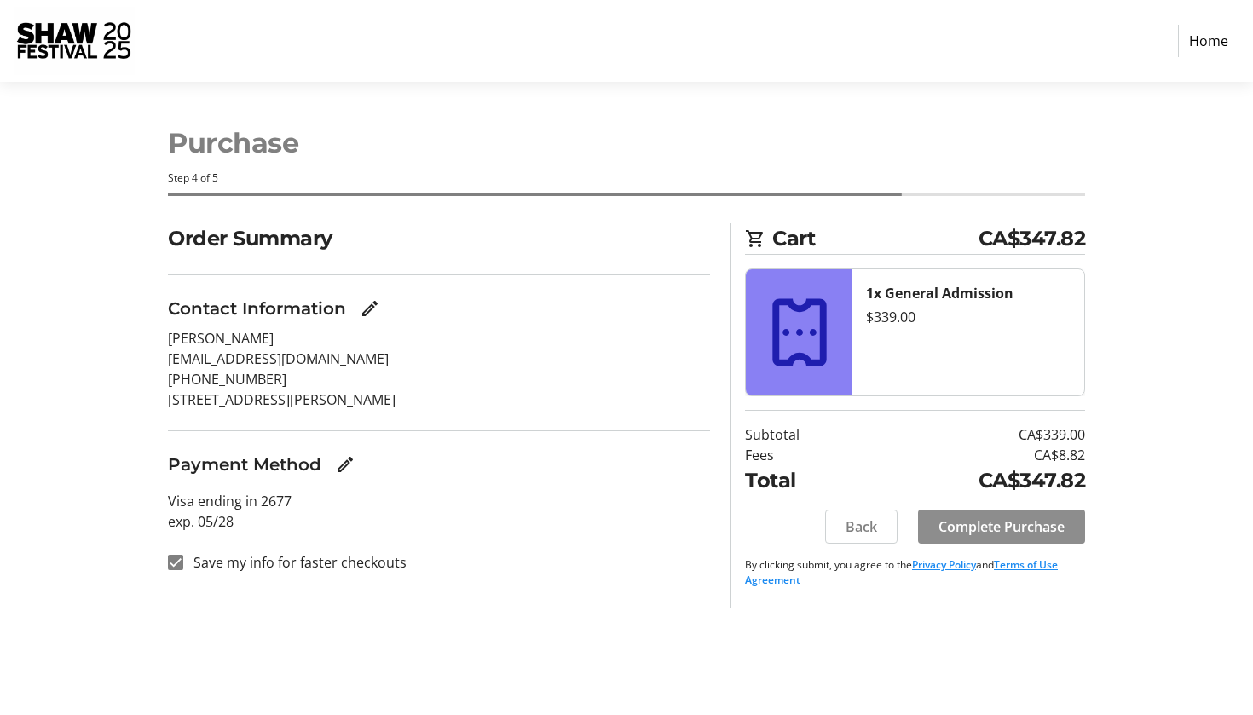
click at [1027, 530] on span "Complete Purchase" at bounding box center [1002, 527] width 126 height 20
